Goal: Information Seeking & Learning: Learn about a topic

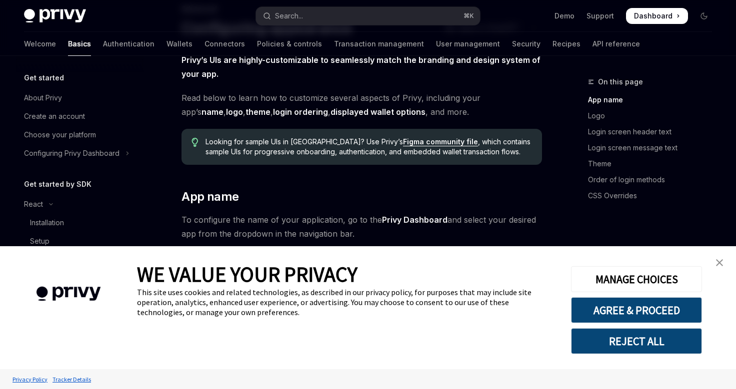
scroll to position [76, 0]
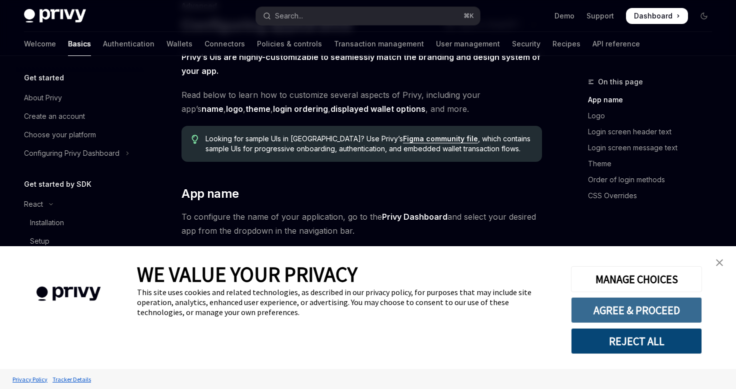
click at [637, 306] on button "AGREE & PROCEED" at bounding box center [636, 310] width 131 height 26
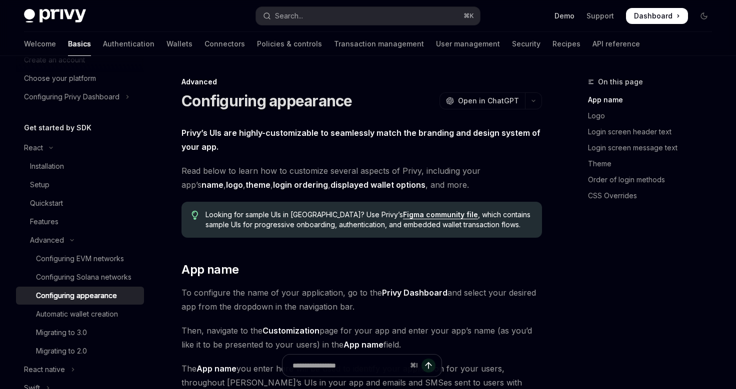
click at [567, 15] on link "Demo" at bounding box center [564, 16] width 20 height 10
click at [50, 161] on div "Installation" at bounding box center [47, 166] width 34 height 12
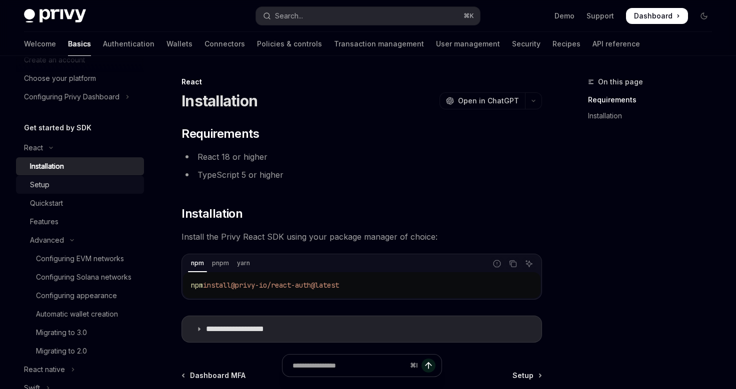
click at [40, 183] on div "Setup" at bounding box center [39, 185] width 19 height 12
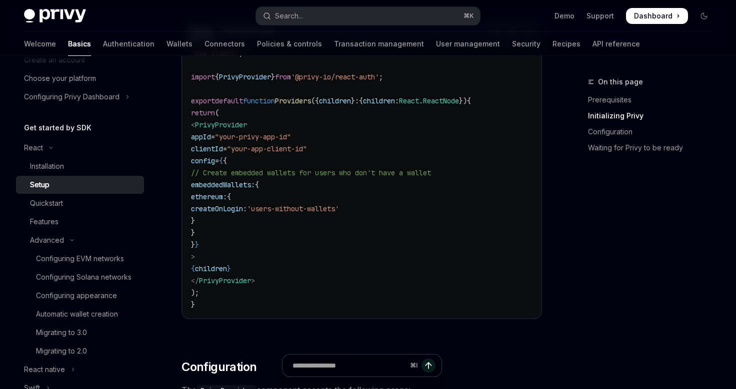
scroll to position [388, 0]
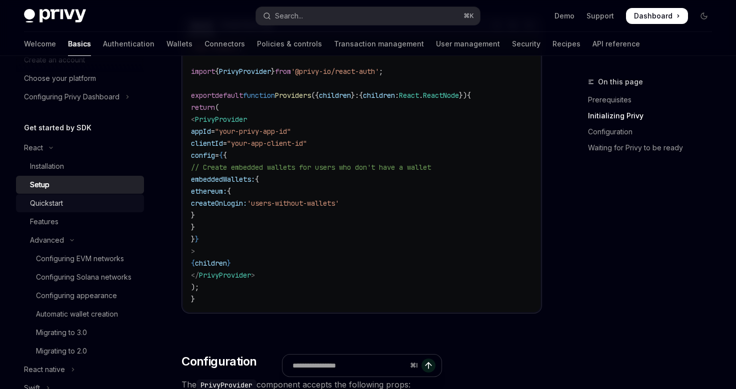
click at [98, 204] on div "Quickstart" at bounding box center [84, 203] width 108 height 12
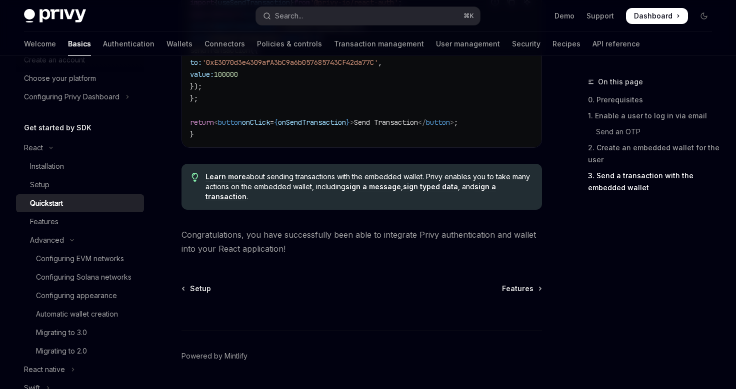
scroll to position [1041, 0]
click at [71, 221] on div "Features" at bounding box center [84, 222] width 108 height 12
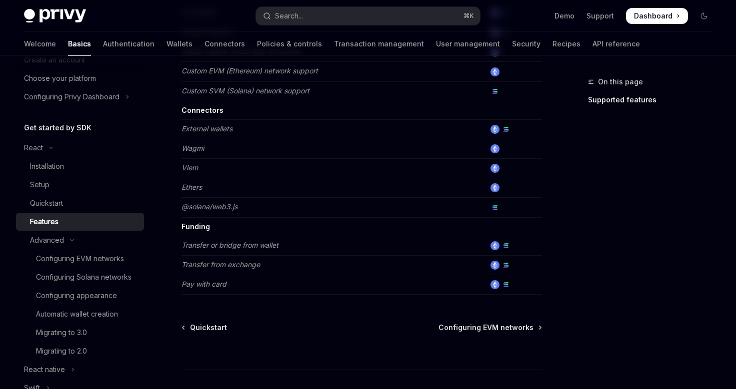
scroll to position [687, 0]
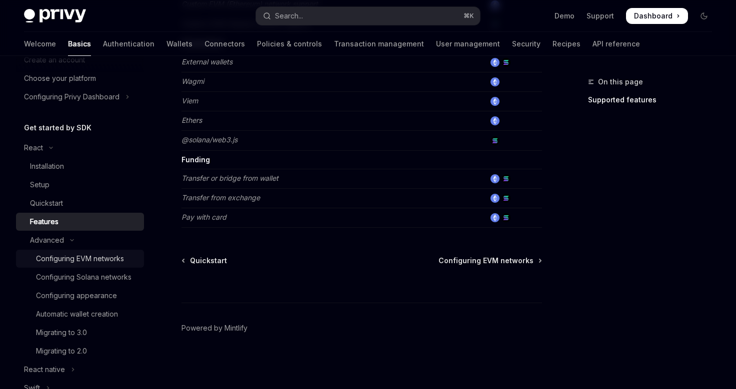
click at [71, 260] on div "Configuring EVM networks" at bounding box center [80, 259] width 88 height 12
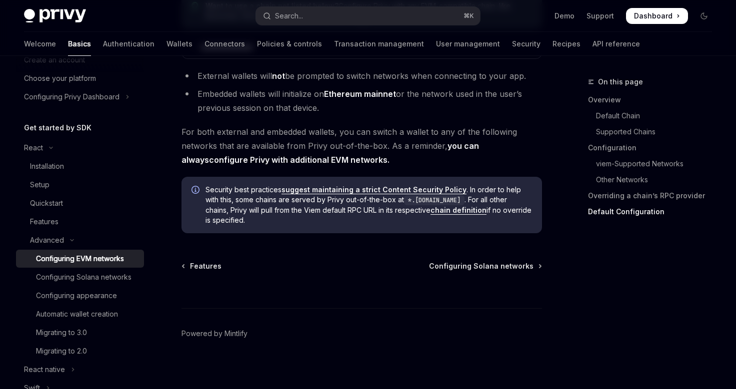
scroll to position [2633, 0]
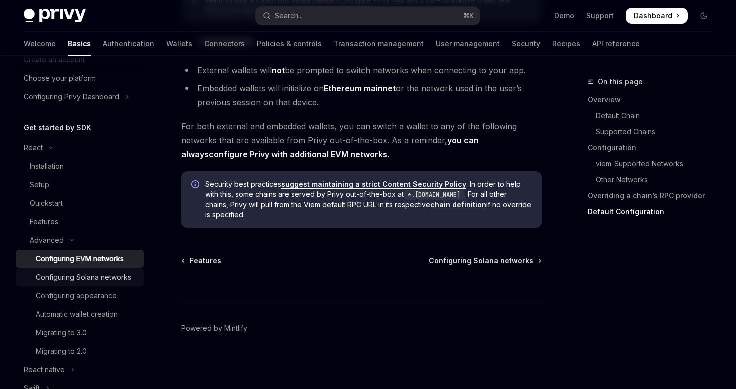
click at [92, 282] on div "Configuring Solana networks" at bounding box center [83, 277] width 95 height 12
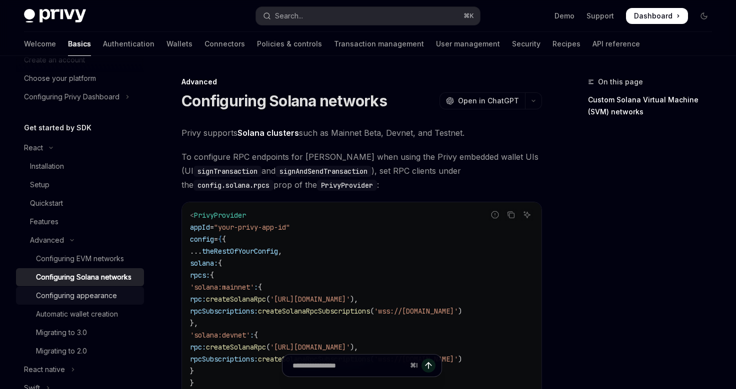
click at [82, 301] on div "Configuring appearance" at bounding box center [76, 296] width 81 height 12
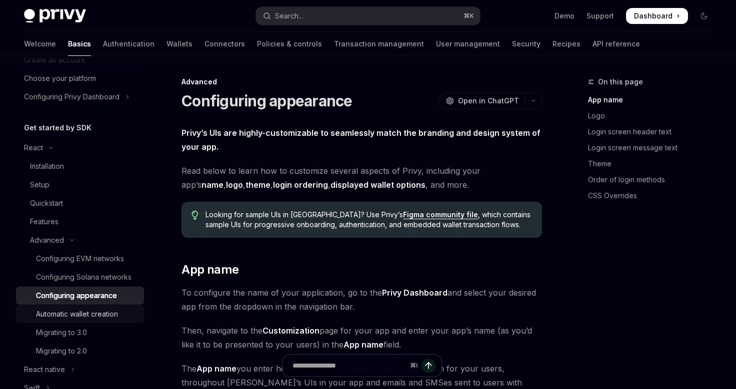
click at [85, 316] on div "Automatic wallet creation" at bounding box center [77, 314] width 82 height 12
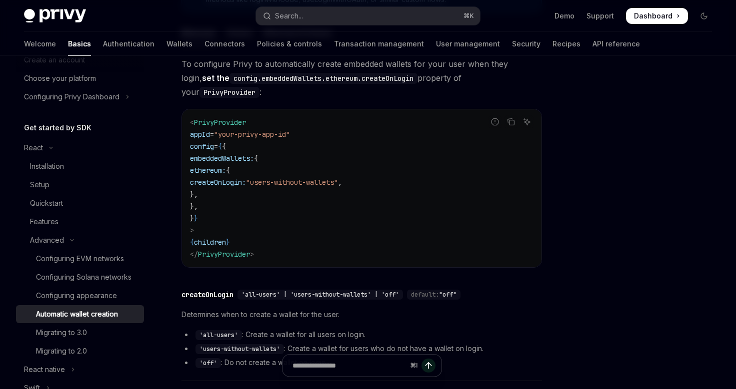
scroll to position [395, 0]
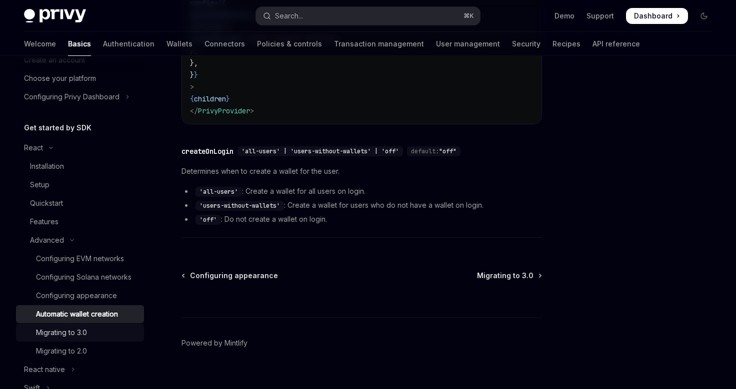
click at [78, 328] on div "Migrating to 3.0" at bounding box center [61, 333] width 51 height 12
type textarea "*"
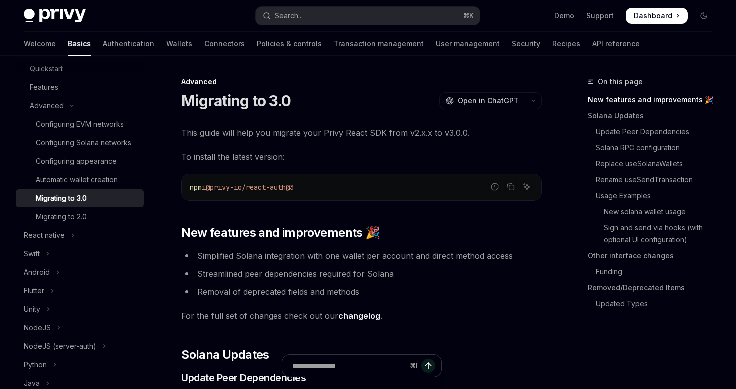
scroll to position [191, 0]
